Goal: Task Accomplishment & Management: Manage account settings

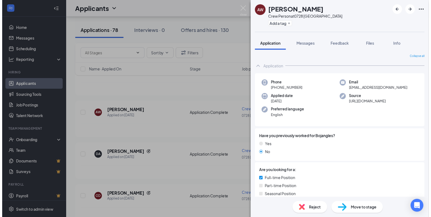
scroll to position [272, 0]
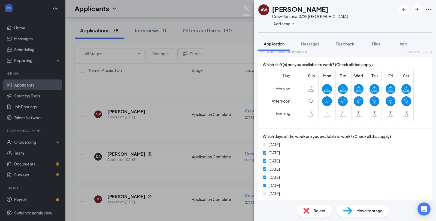
click at [246, 6] on img at bounding box center [246, 10] width 7 height 11
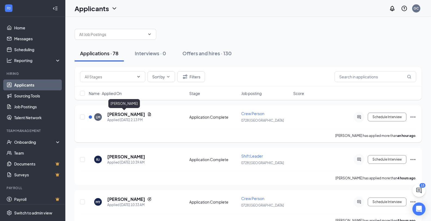
click at [121, 115] on h5 "[PERSON_NAME]" at bounding box center [126, 114] width 38 height 6
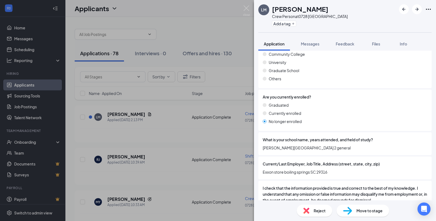
scroll to position [575, 0]
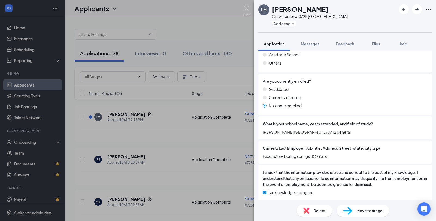
click at [244, 4] on div "LM [PERSON_NAME] Crew Person at 0728 [GEOGRAPHIC_DATA] Add a tag Application Me…" at bounding box center [218, 110] width 436 height 221
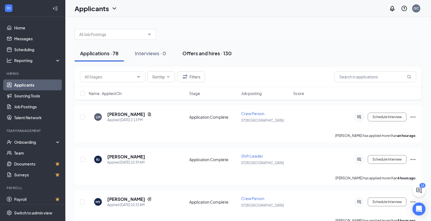
click at [209, 53] on div "Offers and hires · 130" at bounding box center [206, 53] width 49 height 7
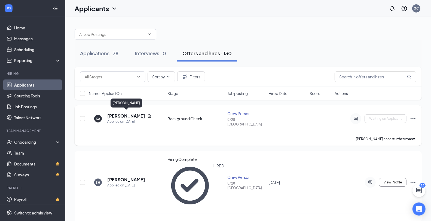
click at [134, 114] on h5 "[PERSON_NAME]" at bounding box center [126, 116] width 38 height 6
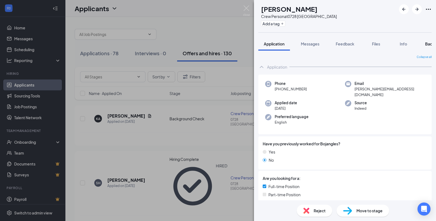
click at [429, 42] on span "Background" at bounding box center [436, 43] width 22 height 5
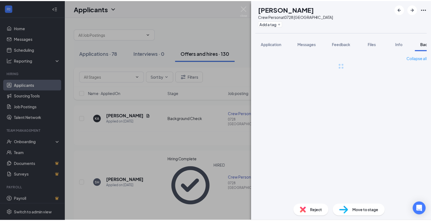
scroll to position [0, 22]
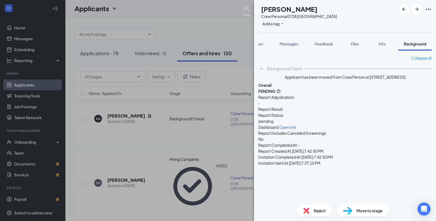
click at [244, 8] on img at bounding box center [246, 10] width 7 height 11
